Goal: Navigation & Orientation: Find specific page/section

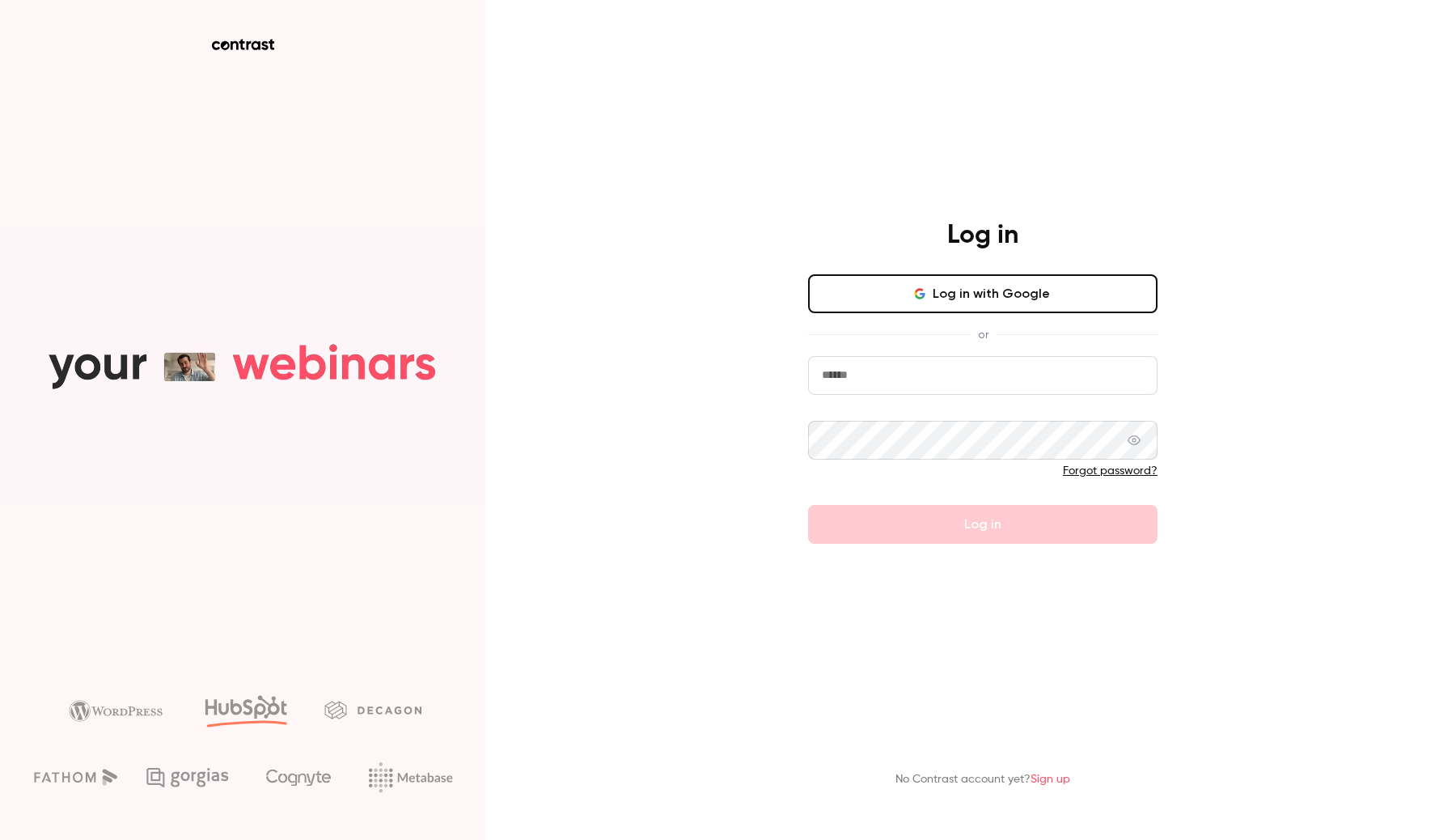
click at [935, 366] on input "email" at bounding box center [983, 375] width 350 height 39
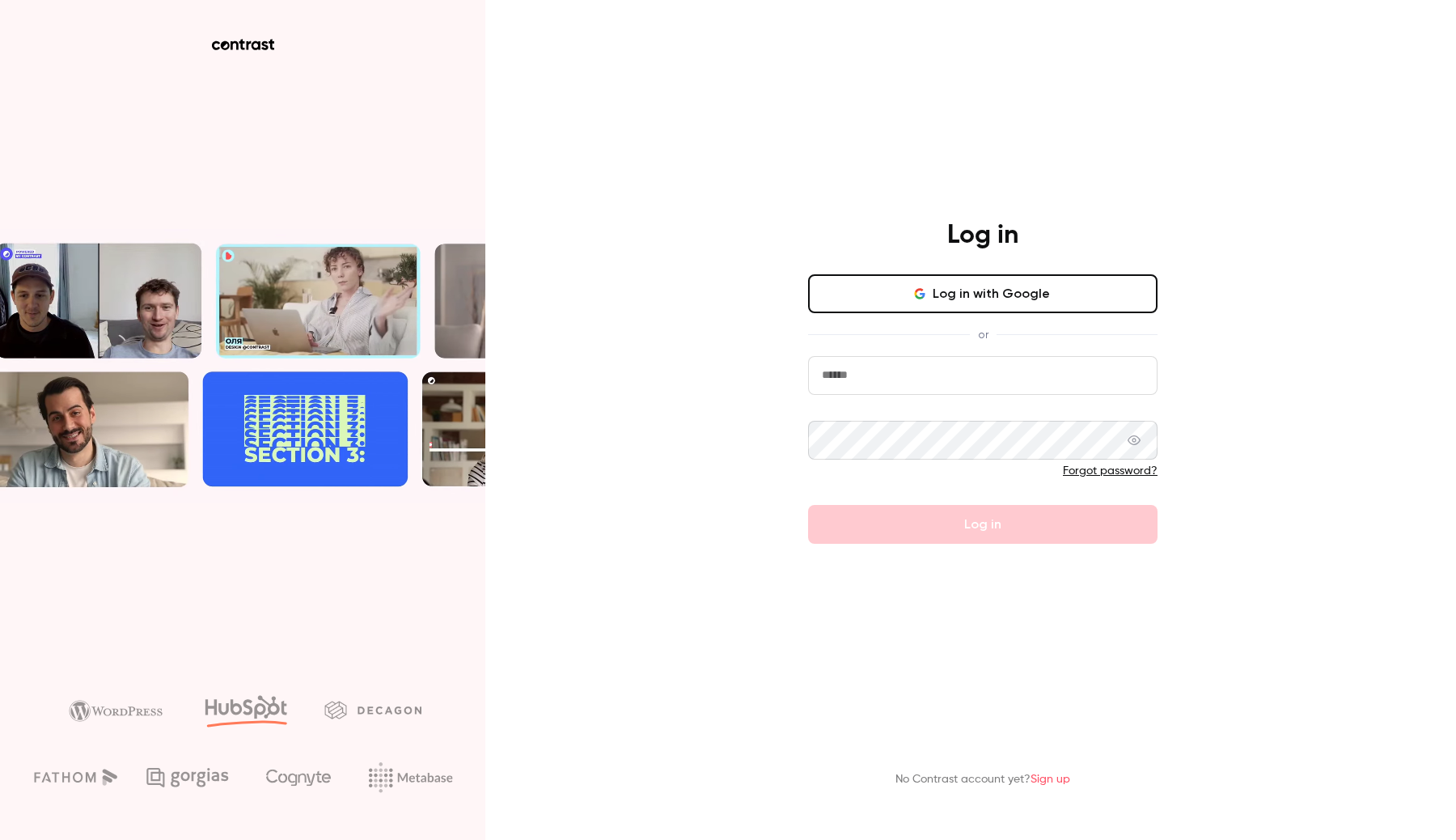
click at [948, 301] on button "Log in with Google" at bounding box center [983, 293] width 350 height 39
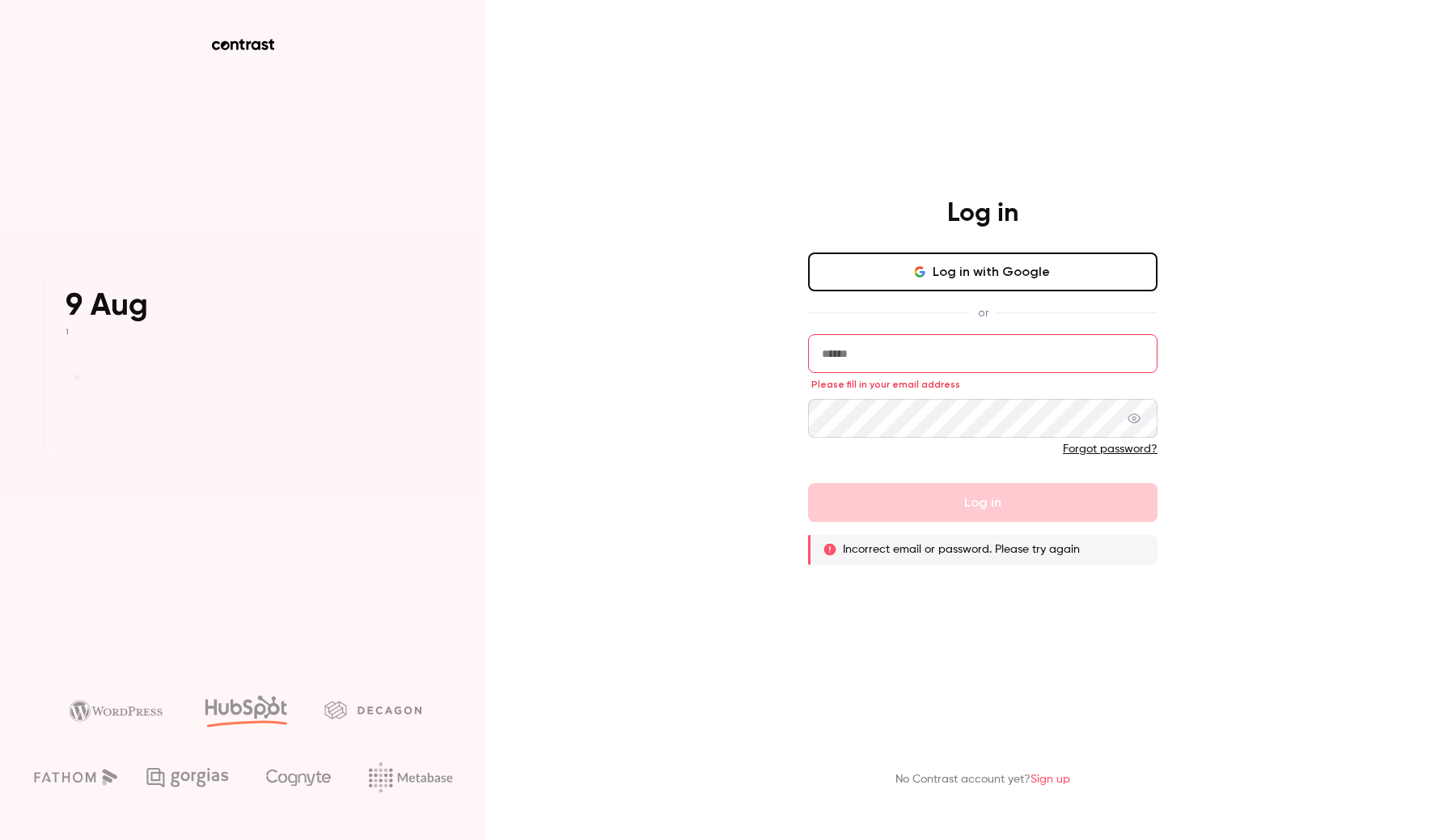
click at [889, 360] on input "email" at bounding box center [983, 354] width 350 height 39
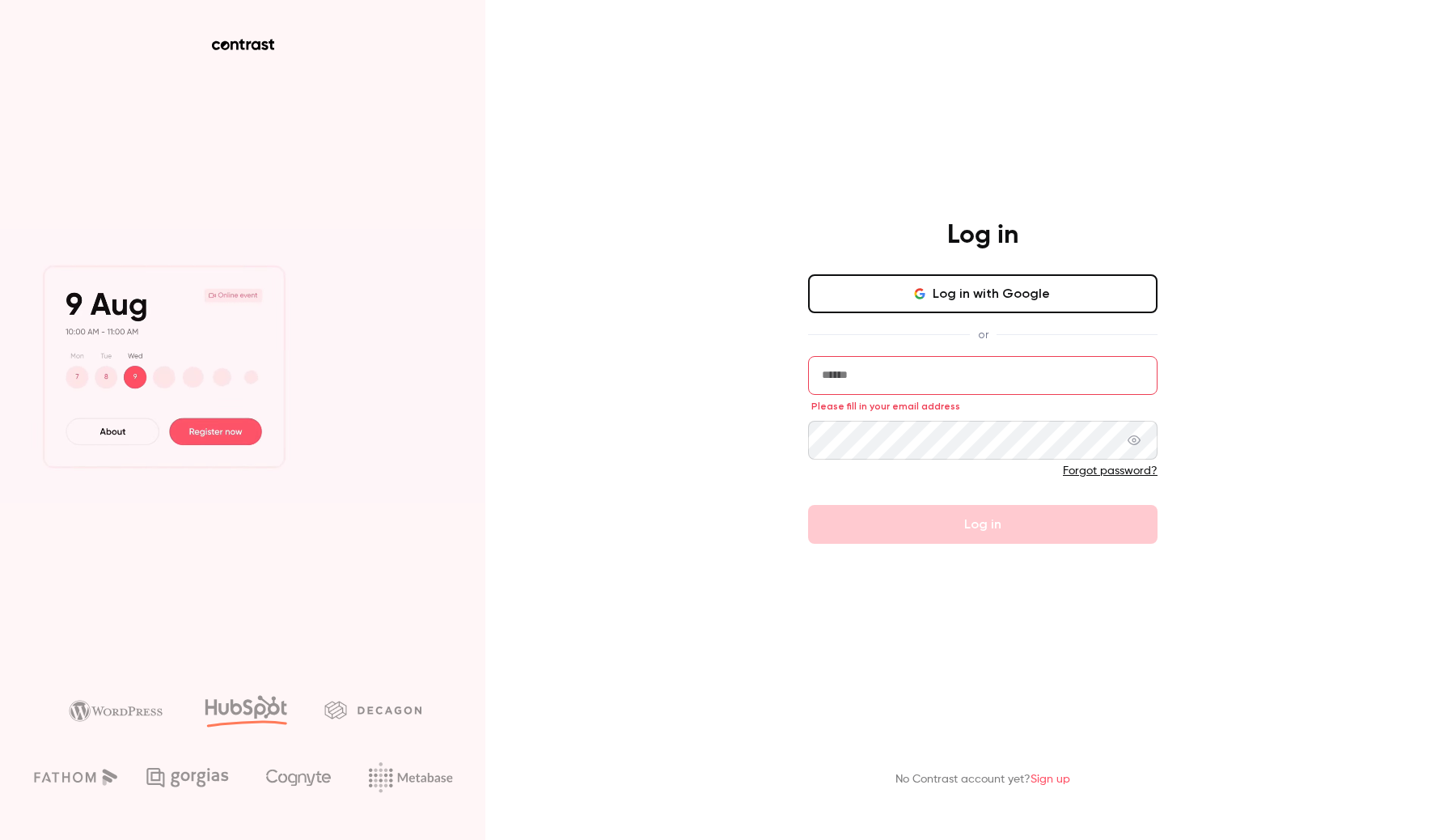
type input "**********"
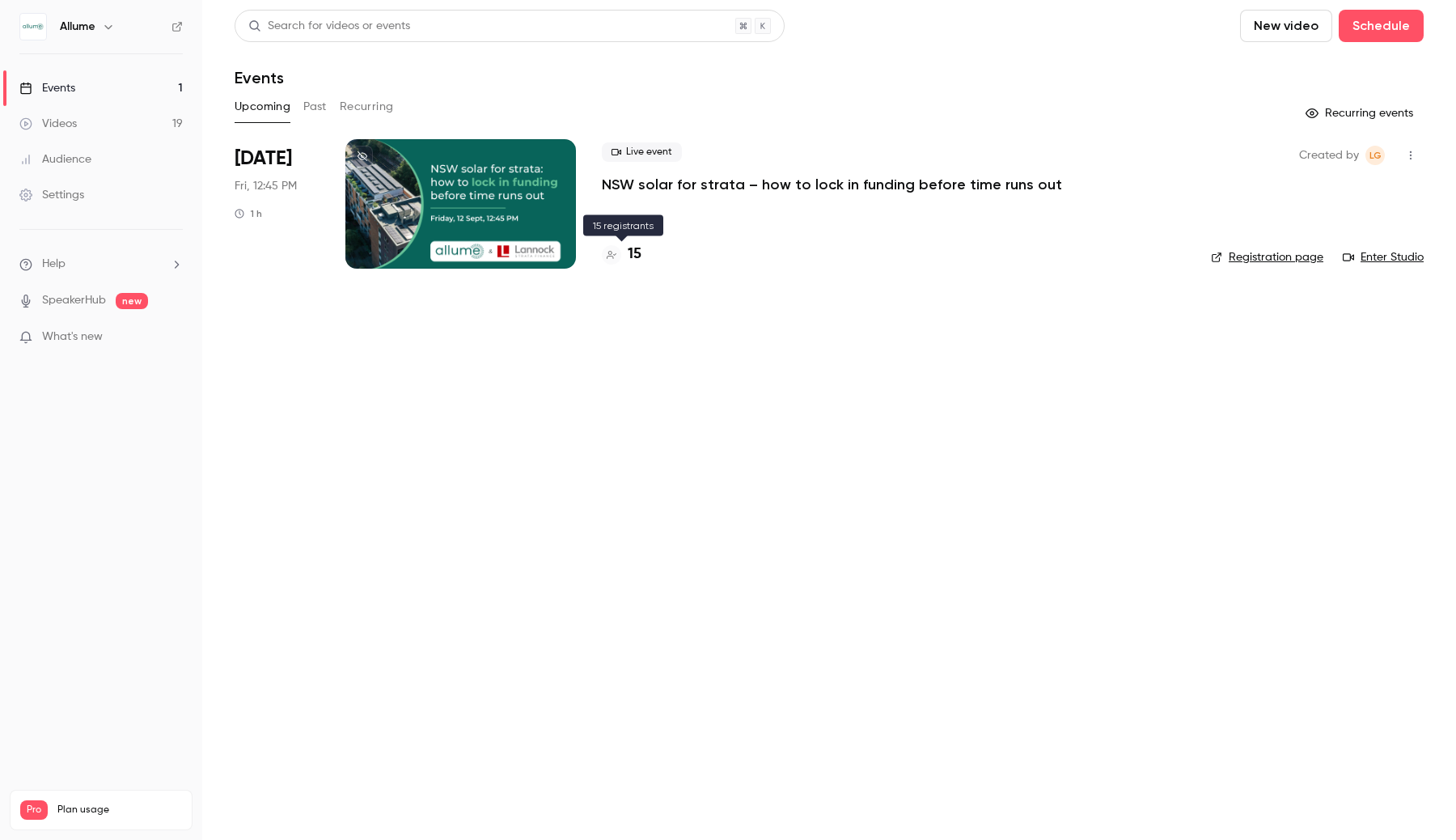
click at [636, 253] on h4 "15" at bounding box center [634, 255] width 13 height 22
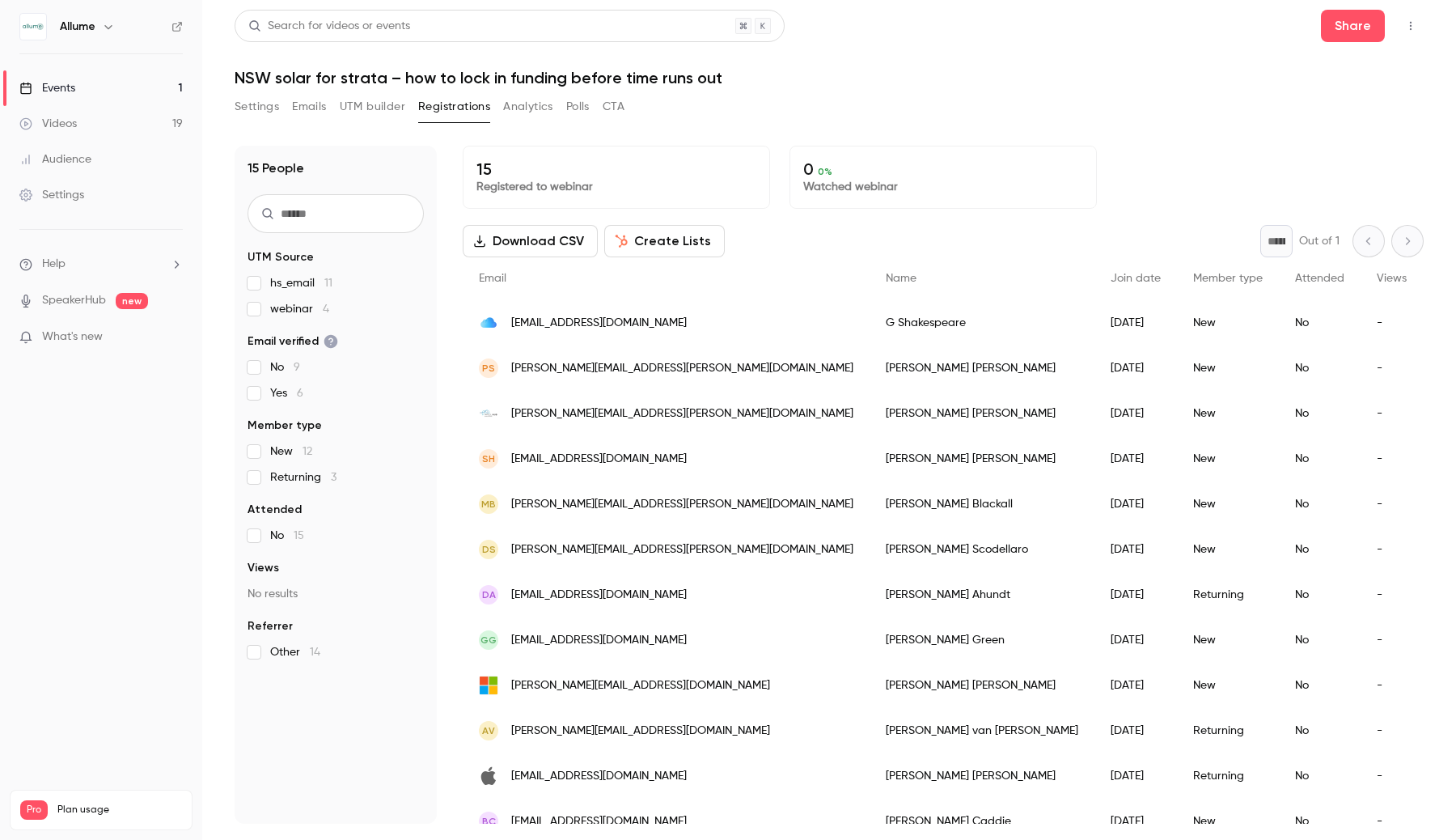
scroll to position [156, 0]
